Goal: Use online tool/utility

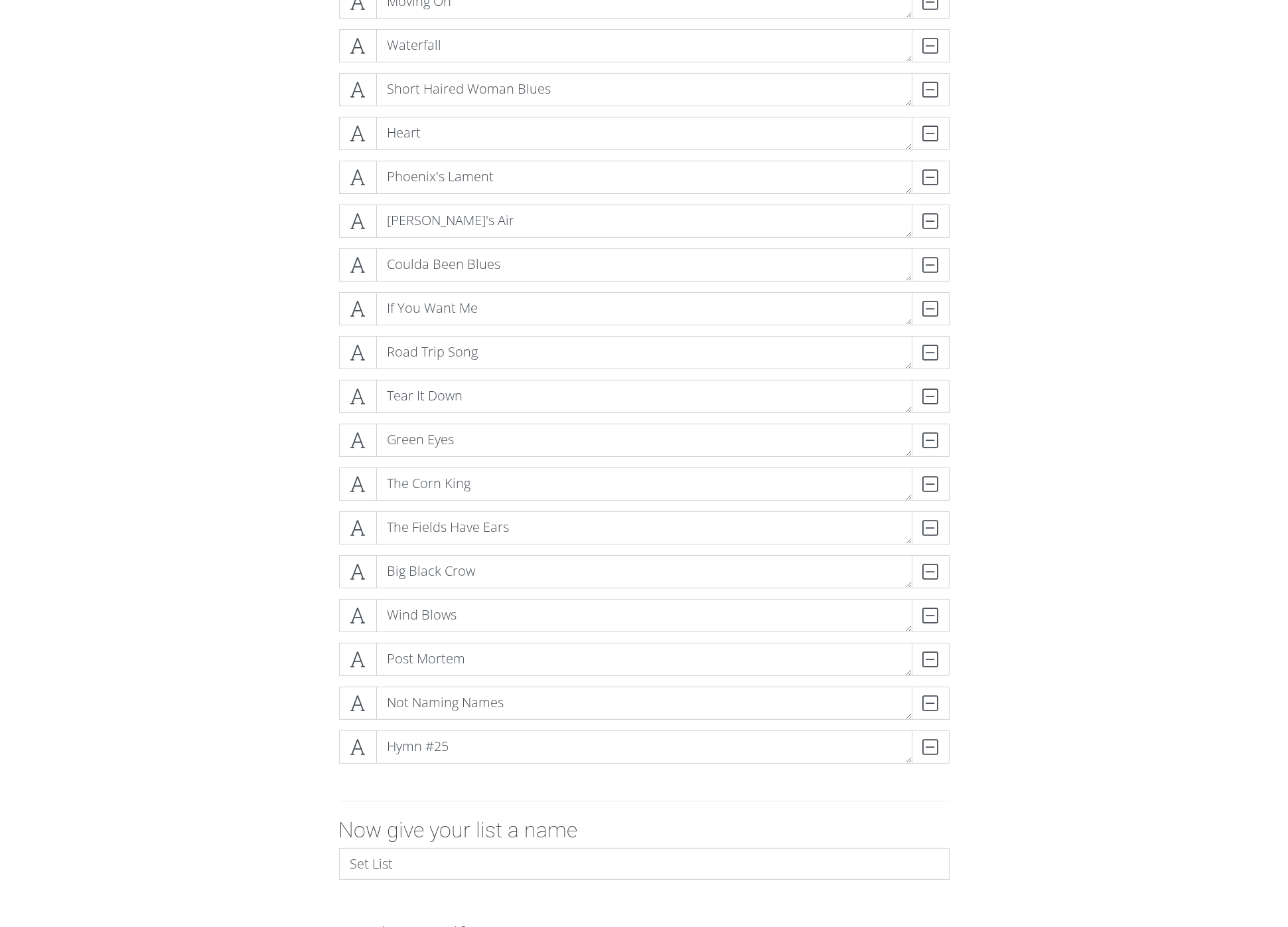
scroll to position [779, 0]
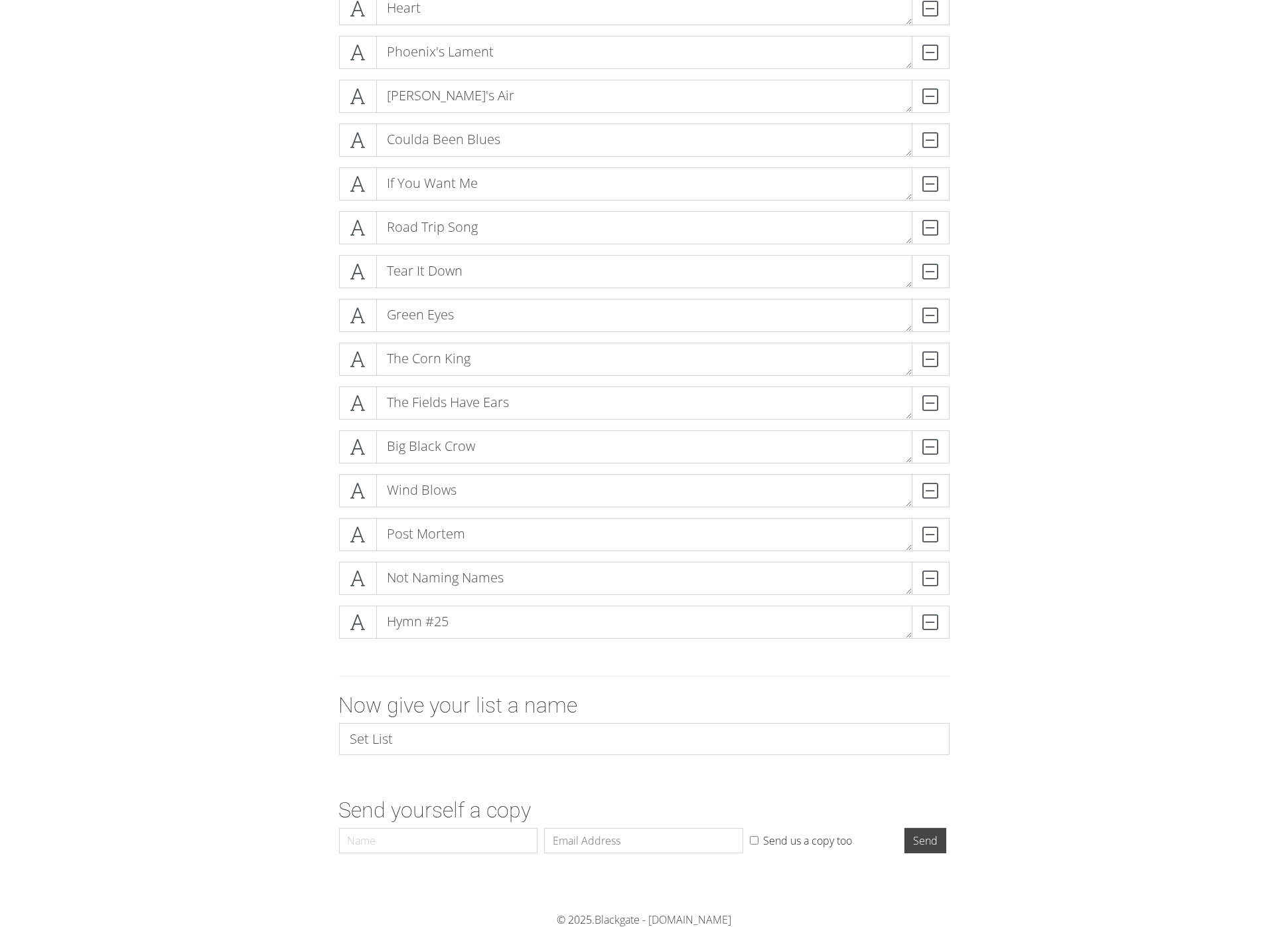
type input "Set List"
click at [367, 841] on input "Name" at bounding box center [438, 841] width 199 height 25
type input "[PERSON_NAME]"
click at [612, 835] on input "Email" at bounding box center [643, 840] width 199 height 25
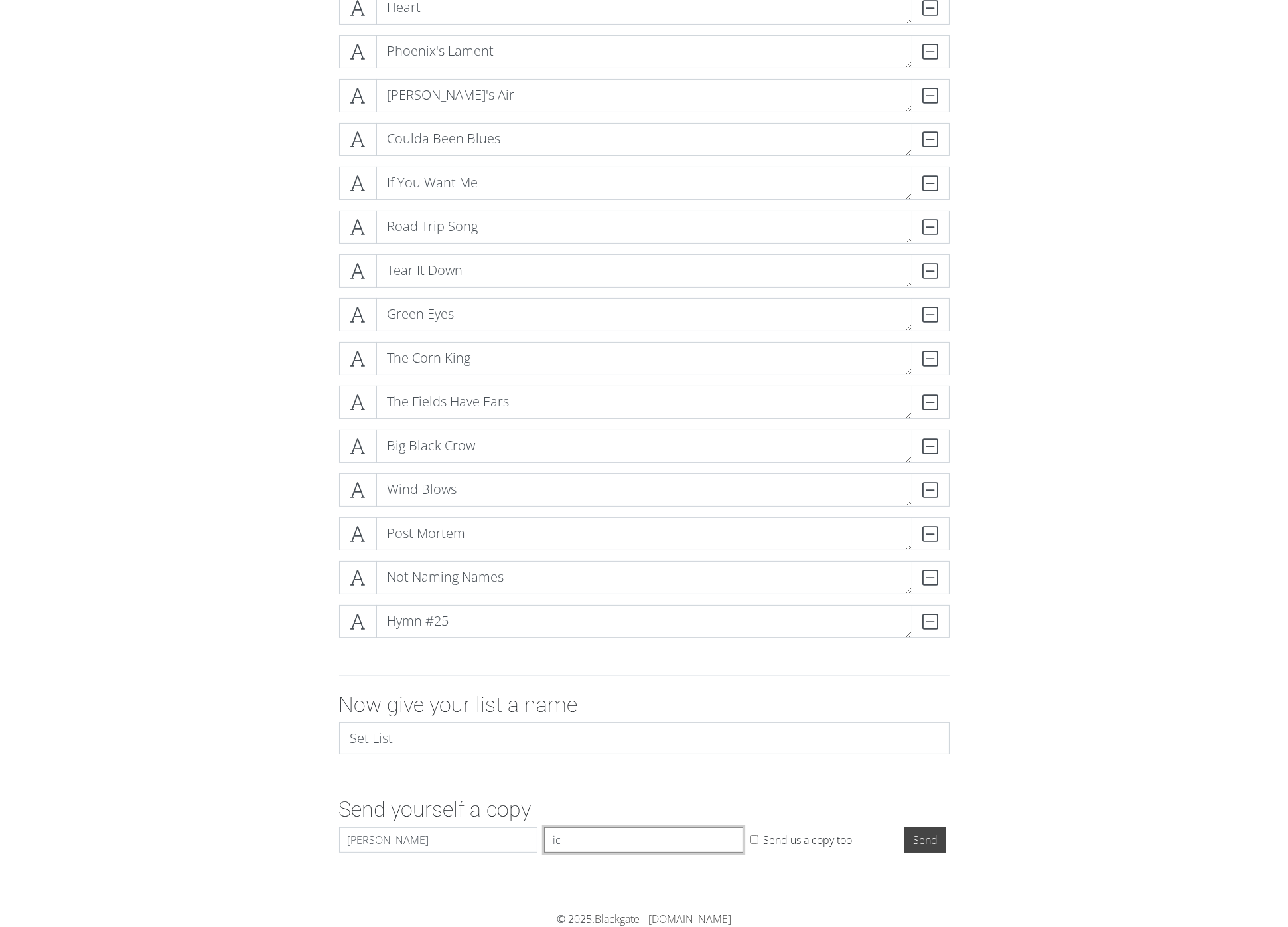
scroll to position [779, 0]
type input "[EMAIL_ADDRESS][DOMAIN_NAME]"
click at [934, 837] on input "Send" at bounding box center [925, 841] width 42 height 25
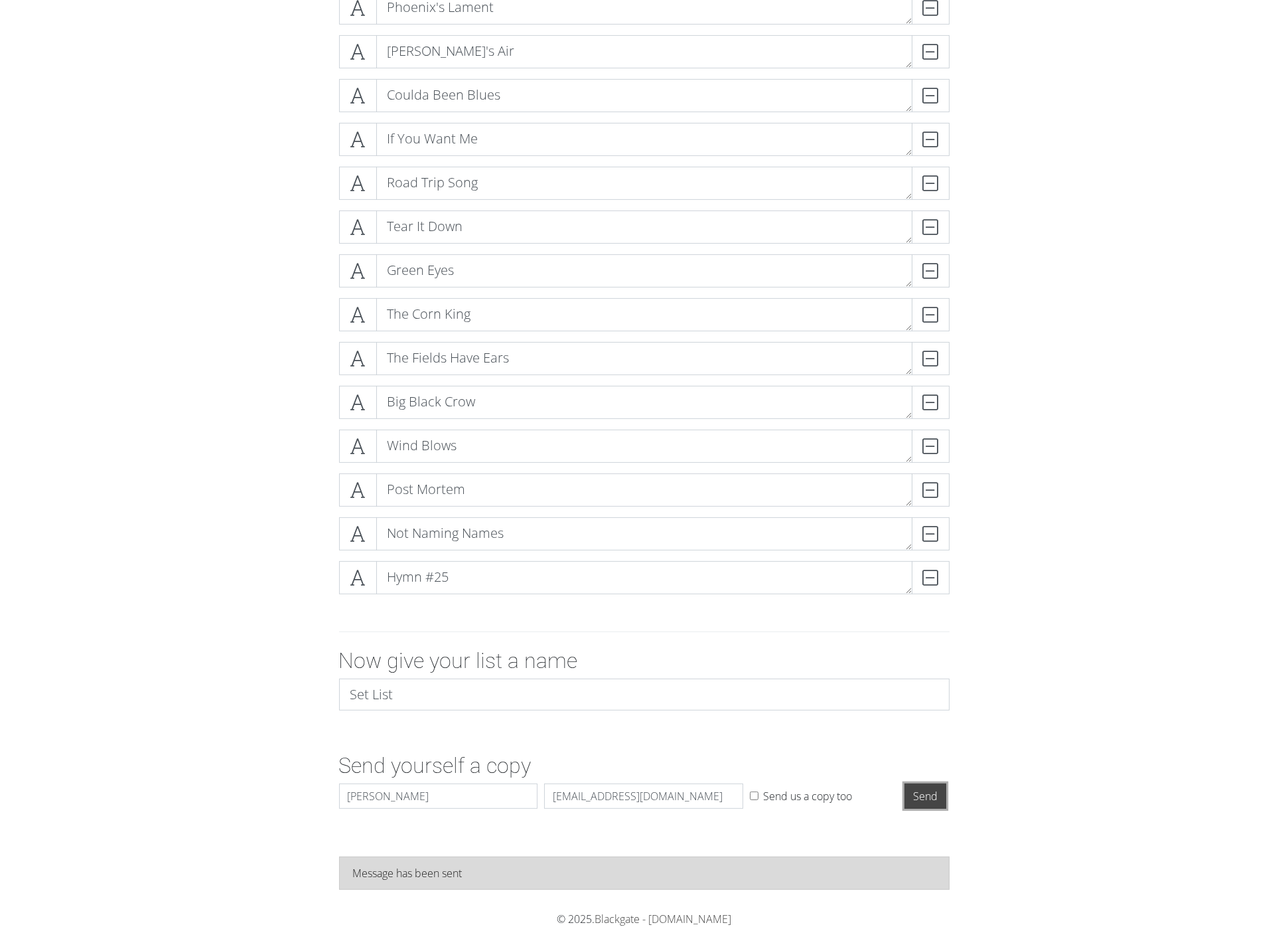
scroll to position [0, 0]
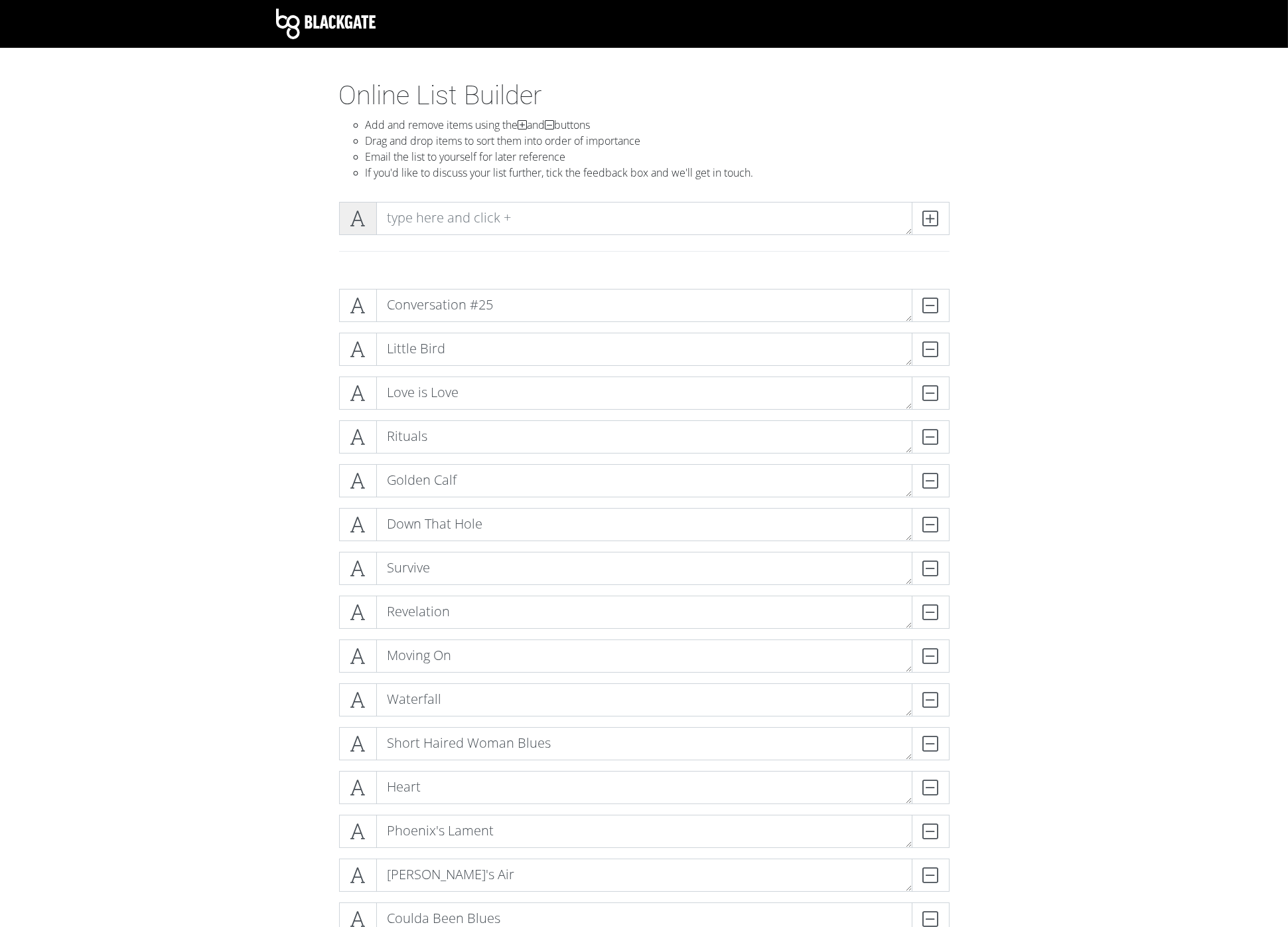
click at [357, 228] on span at bounding box center [358, 218] width 38 height 33
click at [359, 220] on icon at bounding box center [358, 218] width 16 height 14
click at [357, 223] on icon at bounding box center [358, 218] width 16 height 14
click at [456, 219] on textarea at bounding box center [644, 218] width 536 height 33
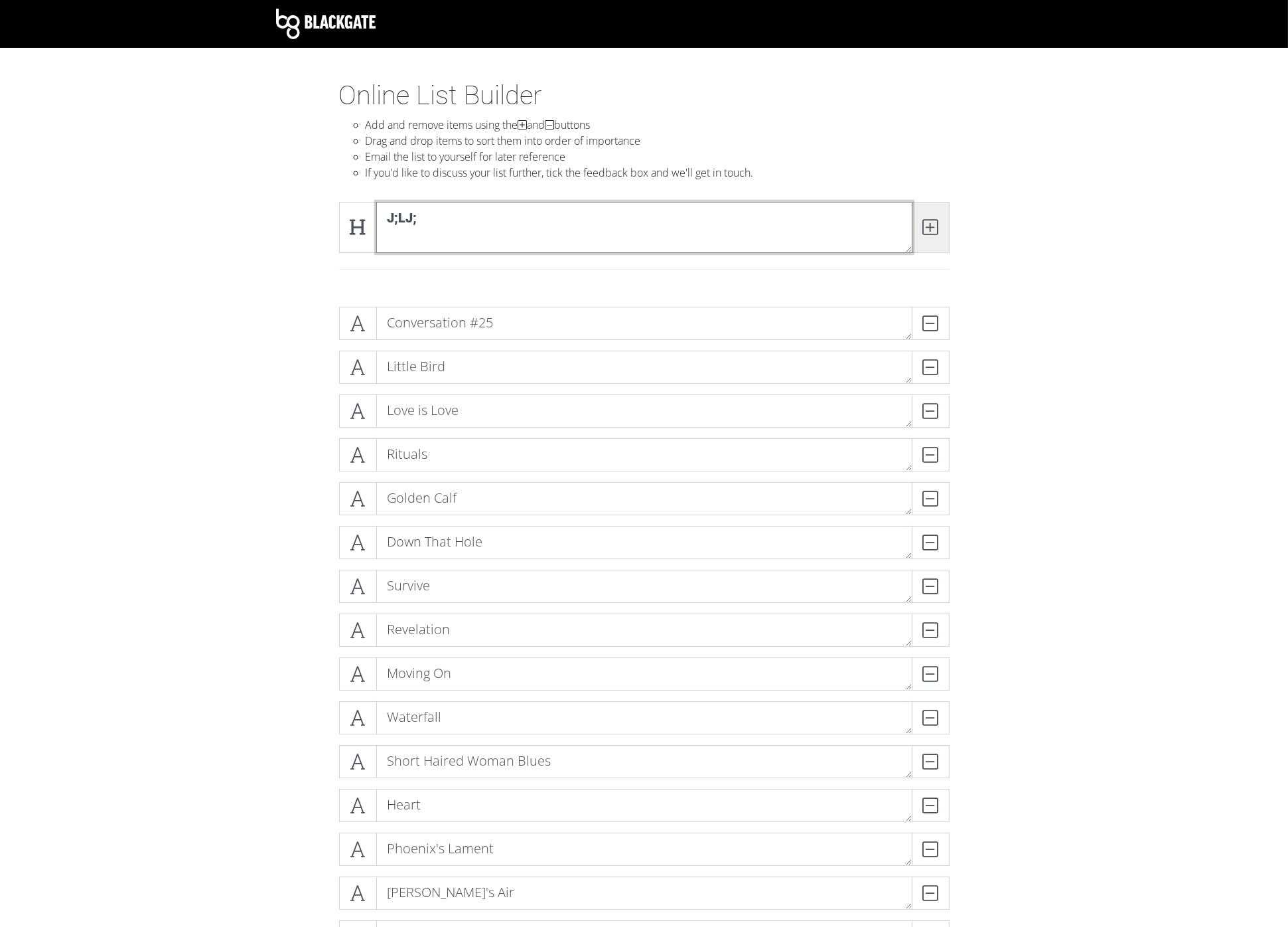
type textarea "j;lj;"
click at [933, 224] on icon at bounding box center [930, 227] width 16 height 14
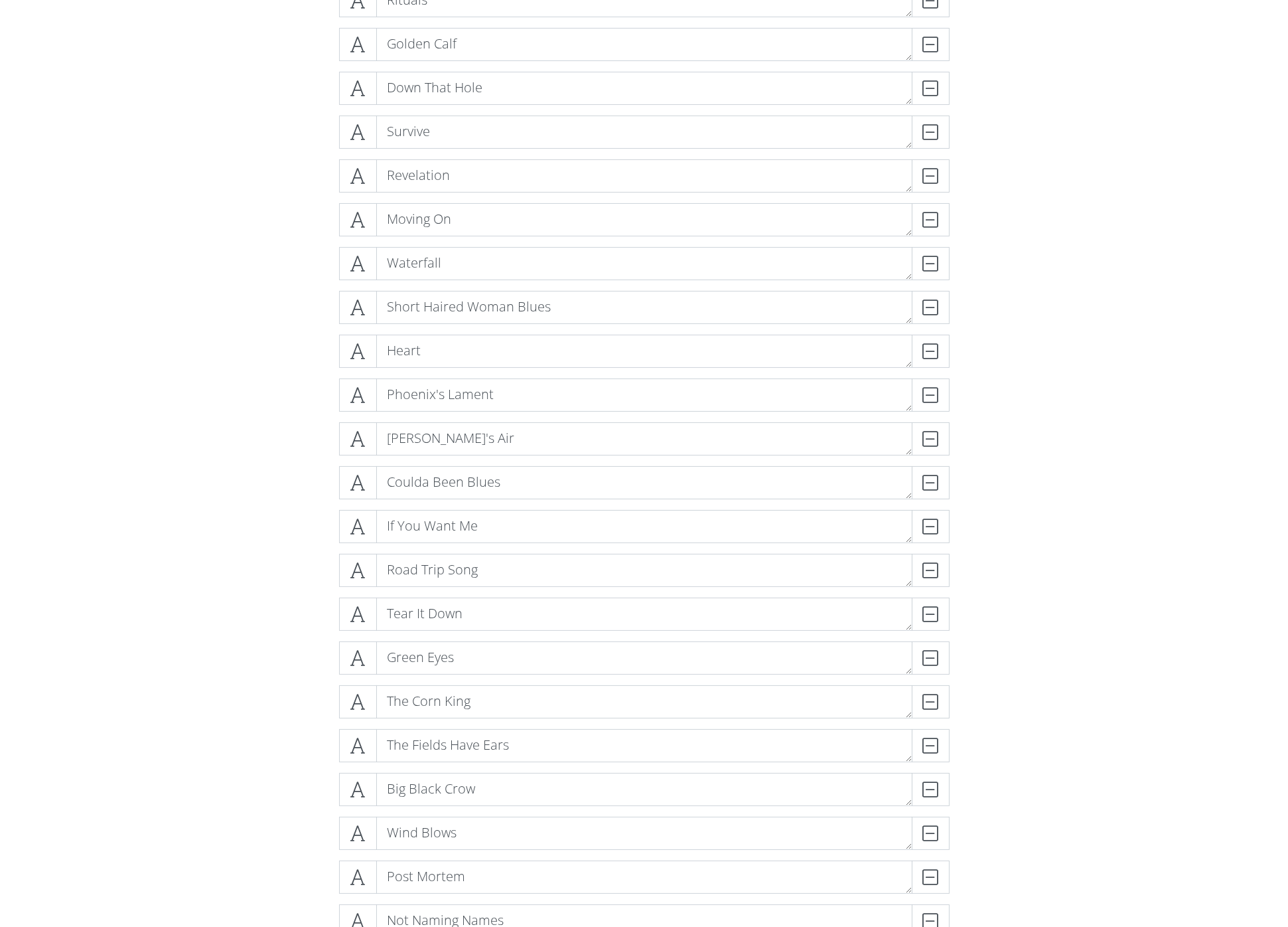
scroll to position [884, 0]
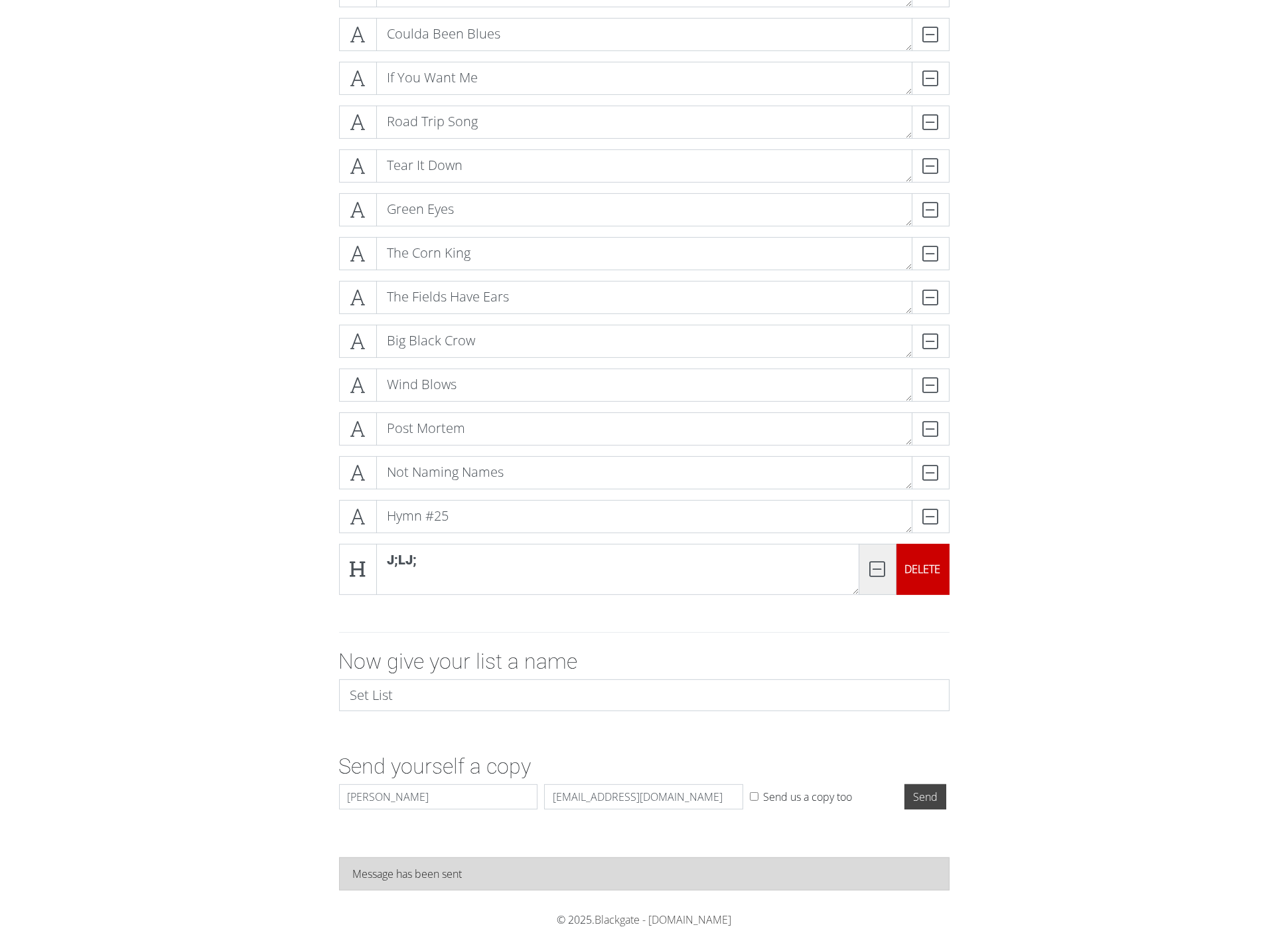
click at [876, 569] on icon at bounding box center [877, 569] width 16 height 14
click at [919, 571] on div "DELETE" at bounding box center [923, 569] width 53 height 51
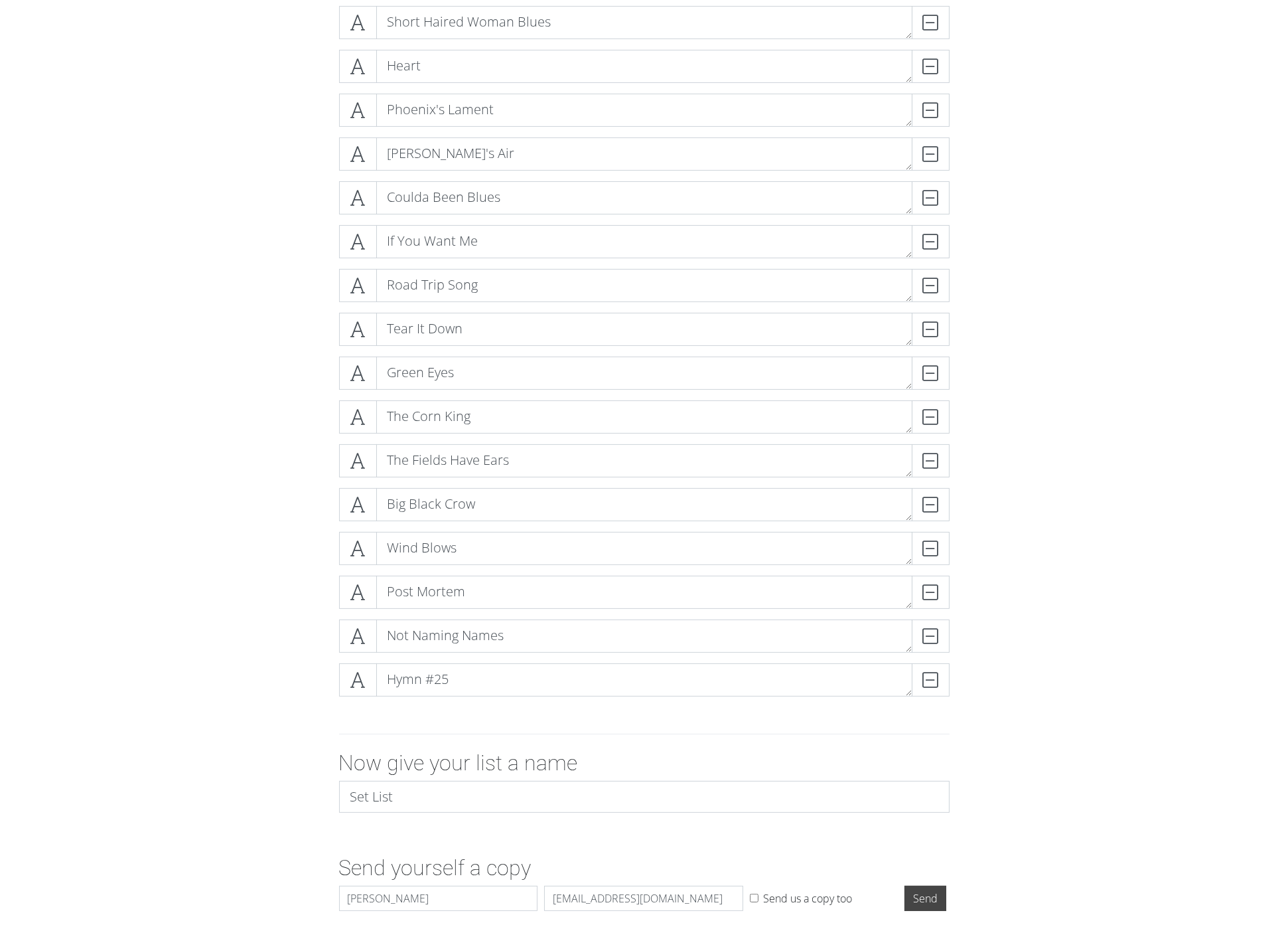
scroll to position [823, 0]
